Goal: Task Accomplishment & Management: Manage account settings

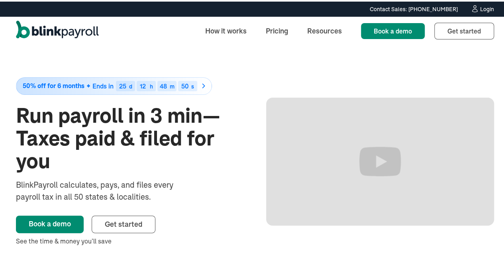
click at [480, 6] on div "Login" at bounding box center [487, 8] width 14 height 6
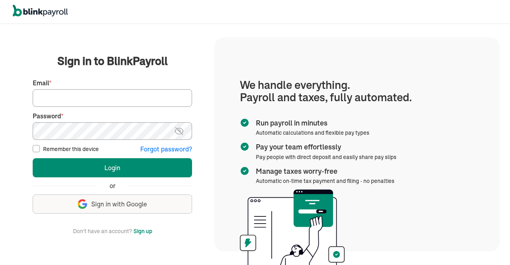
click at [120, 98] on input "Email *" at bounding box center [112, 98] width 159 height 18
click at [95, 98] on input "Email *" at bounding box center [112, 98] width 159 height 18
type input "[EMAIL_ADDRESS][DOMAIN_NAME]"
click at [183, 131] on img at bounding box center [179, 131] width 10 height 10
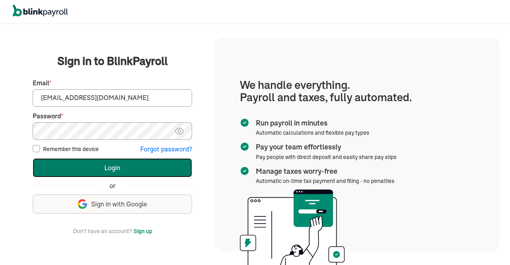
click at [158, 168] on button "Login" at bounding box center [112, 167] width 159 height 19
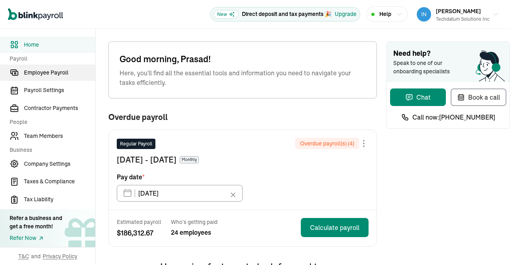
click at [37, 66] on link "Employee Payroll" at bounding box center [47, 73] width 95 height 16
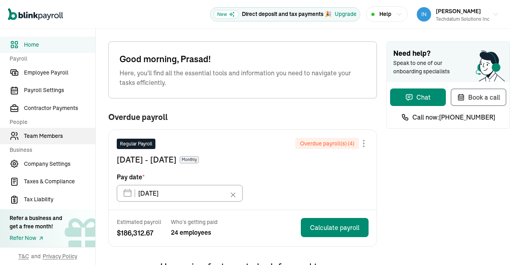
click at [52, 137] on span "Team Members" at bounding box center [59, 136] width 71 height 8
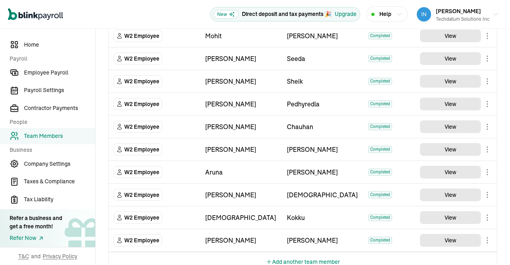
scroll to position [396, 0]
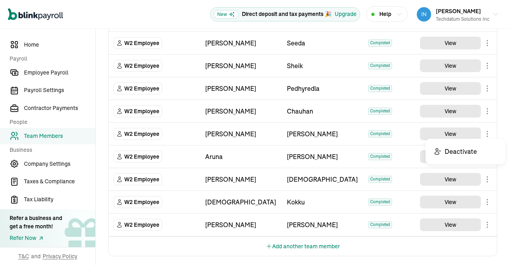
click at [481, 132] on body "Open main menu New Direct deposit and tax payments 🎉 Upgrade Help Prasad Rao Te…" at bounding box center [255, 132] width 510 height 265
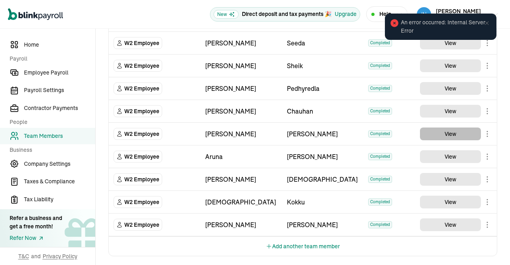
click at [442, 128] on button "View" at bounding box center [450, 134] width 61 height 13
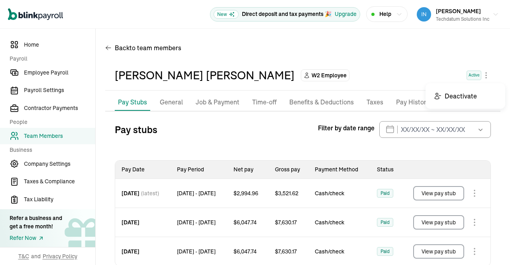
click at [480, 79] on body "Open main menu New Direct deposit and tax payments 🎉 Upgrade Help Prasad Rao Te…" at bounding box center [255, 132] width 510 height 265
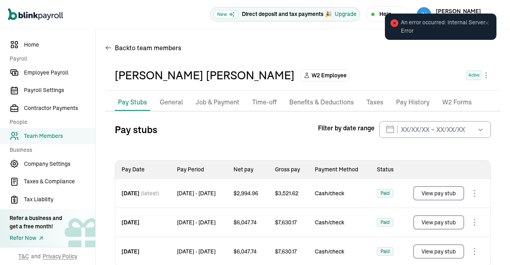
scroll to position [26, 0]
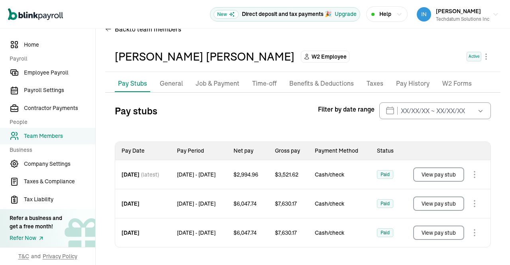
click at [171, 79] on p "General" at bounding box center [171, 84] width 23 height 10
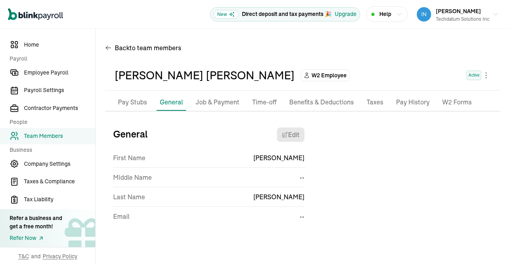
scroll to position [0, 0]
click at [42, 42] on span "Home" at bounding box center [59, 45] width 71 height 8
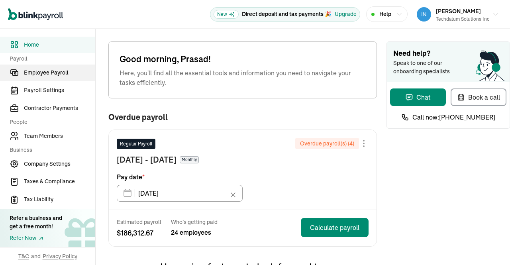
click at [60, 74] on span "Employee Payroll" at bounding box center [59, 73] width 71 height 8
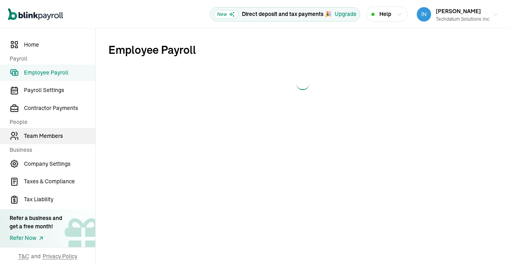
click at [52, 136] on span "Team Members" at bounding box center [59, 136] width 71 height 8
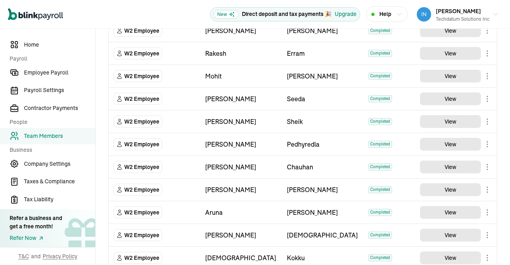
scroll to position [396, 0]
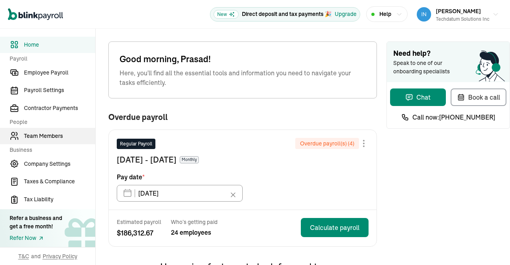
click at [52, 137] on span "Team Members" at bounding box center [59, 136] width 71 height 8
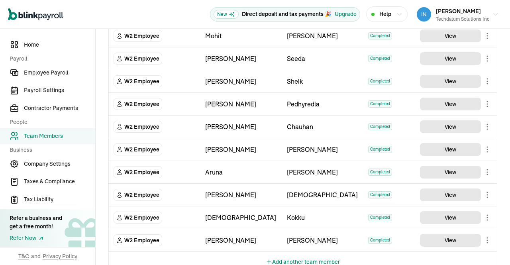
scroll to position [396, 0]
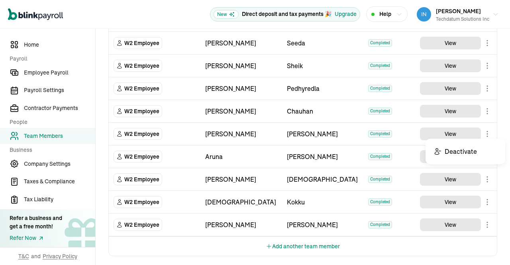
click at [481, 132] on body "Open main menu New Direct deposit and tax payments 🎉 Upgrade Help [PERSON_NAME]…" at bounding box center [255, 132] width 510 height 265
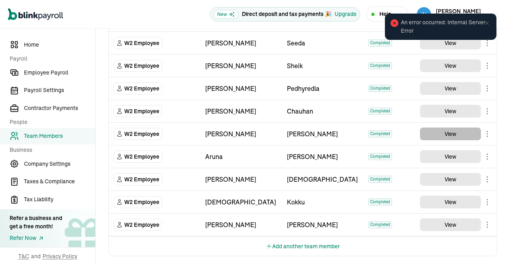
click at [442, 128] on button "View" at bounding box center [450, 134] width 61 height 13
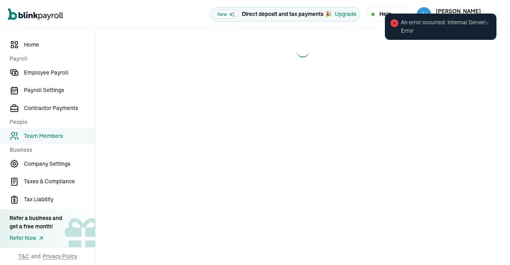
scroll to position [0, 0]
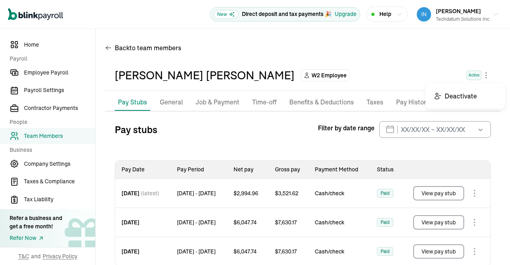
click at [480, 79] on body "Open main menu New Direct deposit and tax payments 🎉 Upgrade Help [PERSON_NAME]…" at bounding box center [255, 132] width 510 height 265
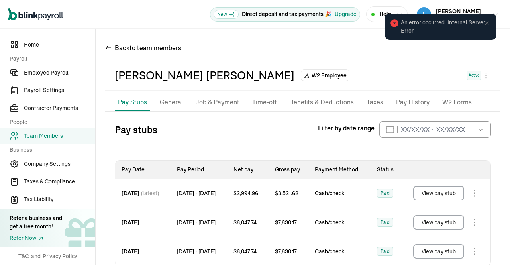
scroll to position [26, 0]
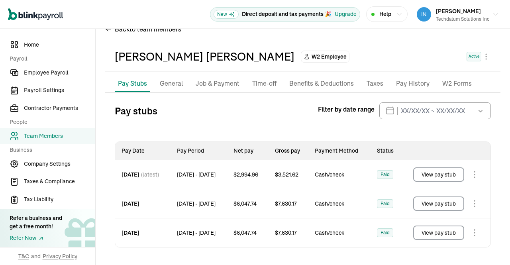
click at [171, 79] on p "General" at bounding box center [171, 84] width 23 height 10
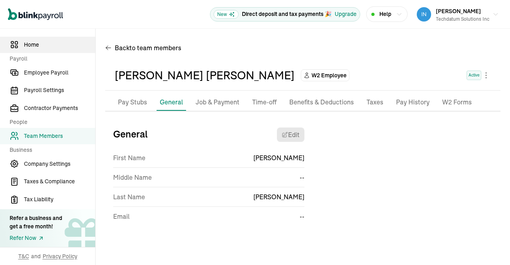
click at [42, 42] on span "Home" at bounding box center [59, 45] width 71 height 8
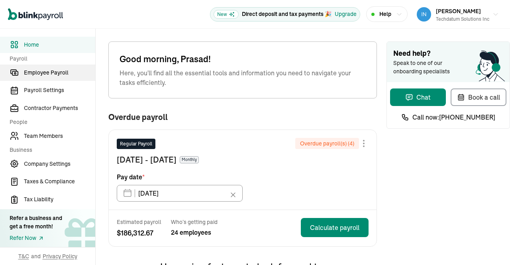
click at [60, 74] on span "Employee Payroll" at bounding box center [59, 73] width 71 height 8
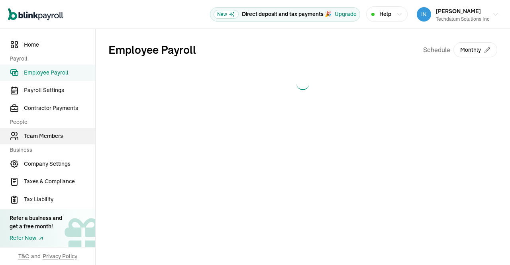
click at [52, 136] on span "Team Members" at bounding box center [59, 136] width 71 height 8
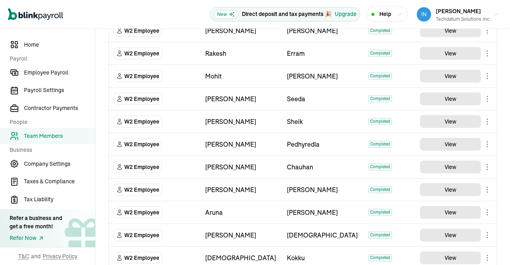
scroll to position [396, 0]
